Goal: Transaction & Acquisition: Purchase product/service

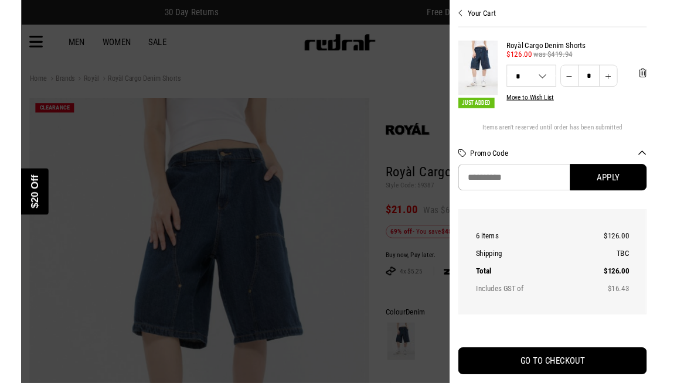
scroll to position [316, 0]
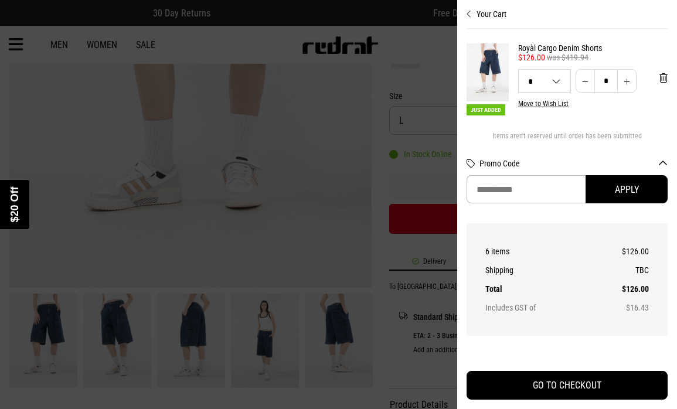
click at [512, 219] on img "POPUP Form" at bounding box center [491, 247] width 152 height 389
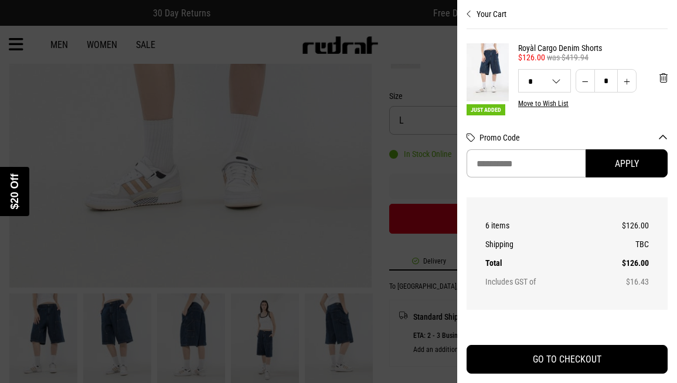
click at [389, 51] on form "UNLOCK $20 OFF WHEN YOU JOIN THE CREW Sign up to receive email & SMS updates an…" at bounding box center [338, 244] width 457 height 389
click at [528, 120] on img "POPUP Form" at bounding box center [491, 244] width 152 height 389
click at [528, 149] on img "POPUP Form" at bounding box center [491, 244] width 152 height 389
click at [512, 219] on img "POPUP Form" at bounding box center [491, 244] width 152 height 389
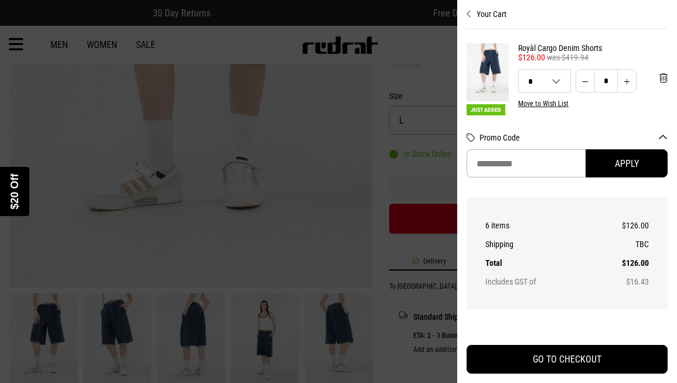
click at [512, 219] on img "POPUP Form" at bounding box center [491, 244] width 152 height 389
click at [528, 120] on img "POPUP Form" at bounding box center [491, 244] width 152 height 389
click at [528, 149] on img "POPUP Form" at bounding box center [491, 244] width 152 height 389
click at [512, 219] on img "POPUP Form" at bounding box center [491, 244] width 152 height 389
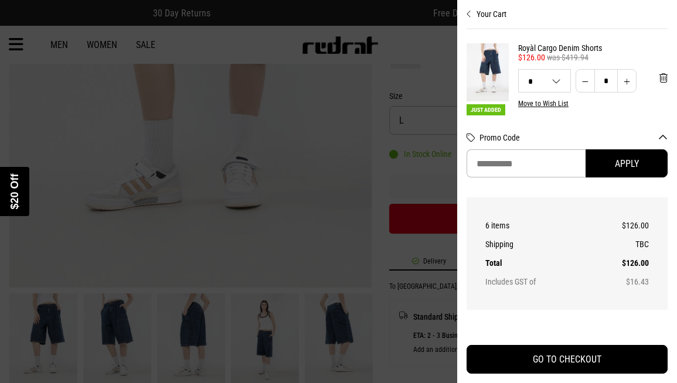
click at [512, 219] on img "POPUP Form" at bounding box center [491, 244] width 152 height 389
click at [528, 120] on img "POPUP Form" at bounding box center [491, 244] width 152 height 389
click at [528, 149] on img "POPUP Form" at bounding box center [491, 244] width 152 height 389
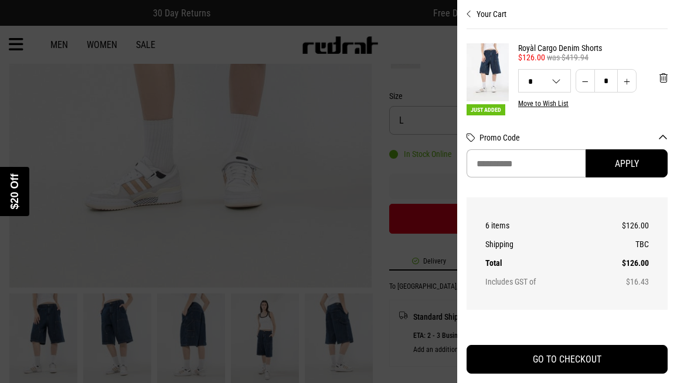
click at [512, 219] on img "POPUP Form" at bounding box center [491, 244] width 152 height 389
click at [528, 120] on img "POPUP Form" at bounding box center [491, 244] width 152 height 389
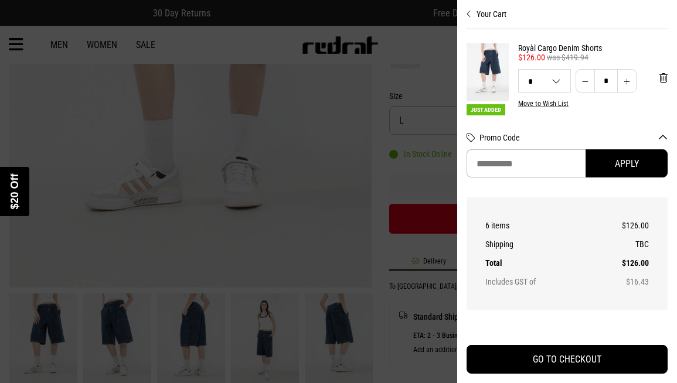
click at [528, 149] on img "POPUP Form" at bounding box center [491, 244] width 152 height 389
click at [512, 219] on img "POPUP Form" at bounding box center [491, 244] width 152 height 389
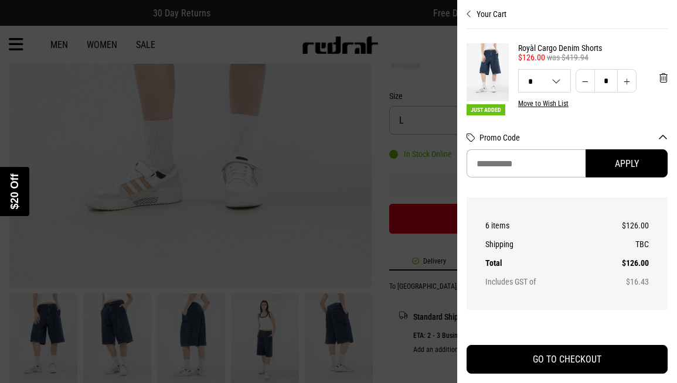
click at [528, 120] on img "POPUP Form" at bounding box center [491, 244] width 152 height 389
click at [528, 149] on img "POPUP Form" at bounding box center [491, 244] width 152 height 389
click at [512, 219] on img "POPUP Form" at bounding box center [491, 244] width 152 height 389
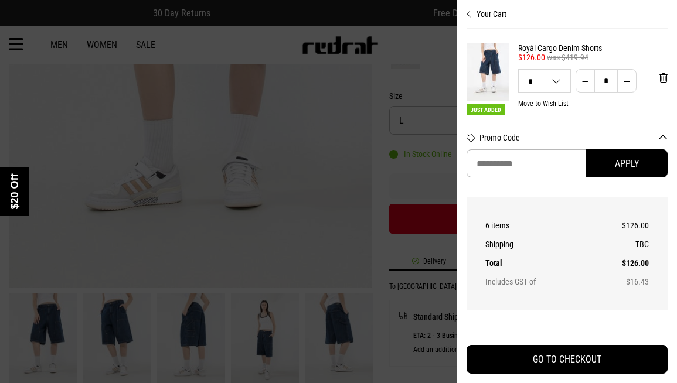
click at [512, 219] on img "POPUP Form" at bounding box center [491, 244] width 152 height 389
click at [528, 120] on img "POPUP Form" at bounding box center [491, 244] width 152 height 389
click at [528, 149] on img "POPUP Form" at bounding box center [491, 244] width 152 height 389
click at [512, 219] on img "POPUP Form" at bounding box center [491, 244] width 152 height 389
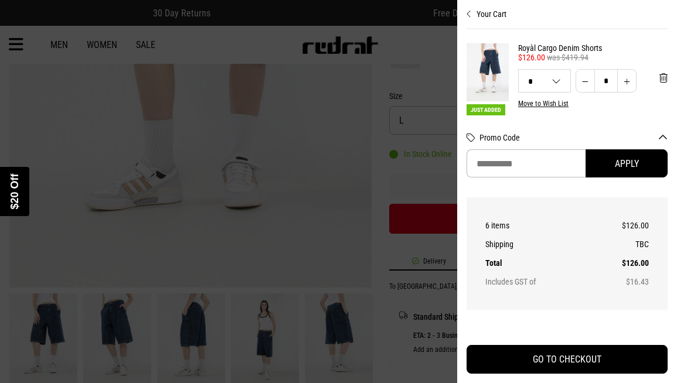
click at [512, 219] on img "POPUP Form" at bounding box center [491, 244] width 152 height 389
click at [528, 120] on img "POPUP Form" at bounding box center [491, 244] width 152 height 389
click at [528, 149] on img "POPUP Form" at bounding box center [491, 244] width 152 height 389
click at [512, 219] on img "POPUP Form" at bounding box center [491, 244] width 152 height 389
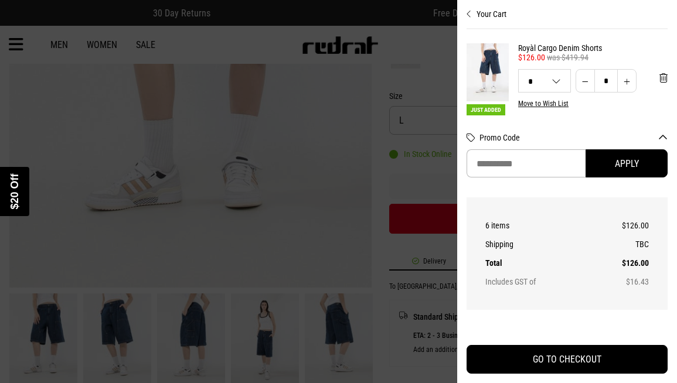
click at [512, 219] on img "POPUP Form" at bounding box center [491, 244] width 152 height 389
